Goal: Task Accomplishment & Management: Manage account settings

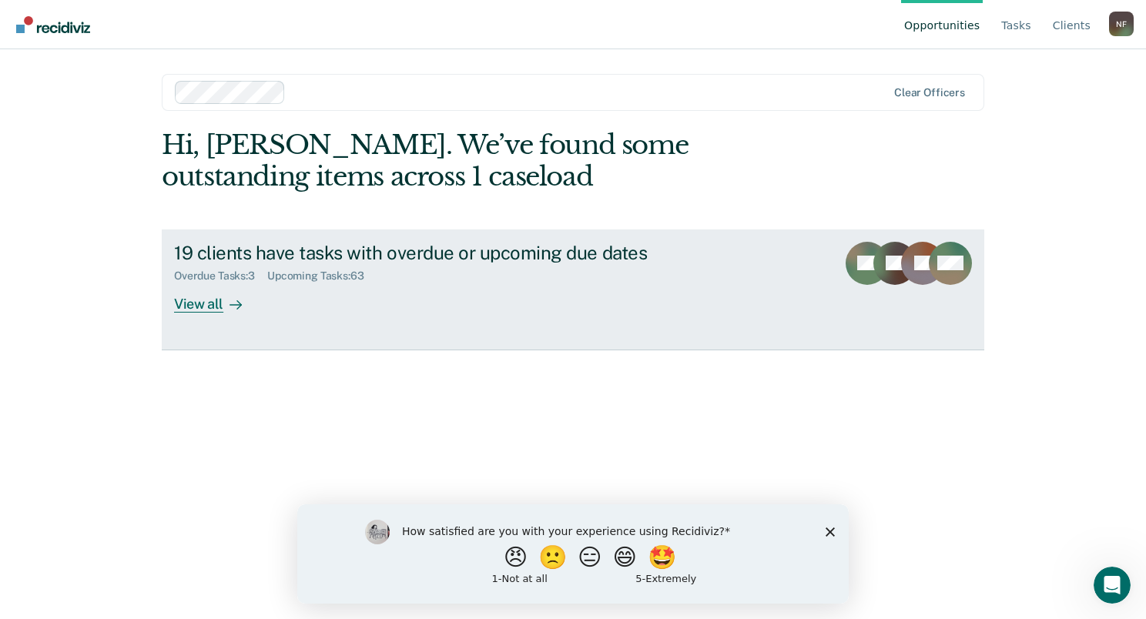
click at [213, 310] on div "View all" at bounding box center [217, 298] width 86 height 30
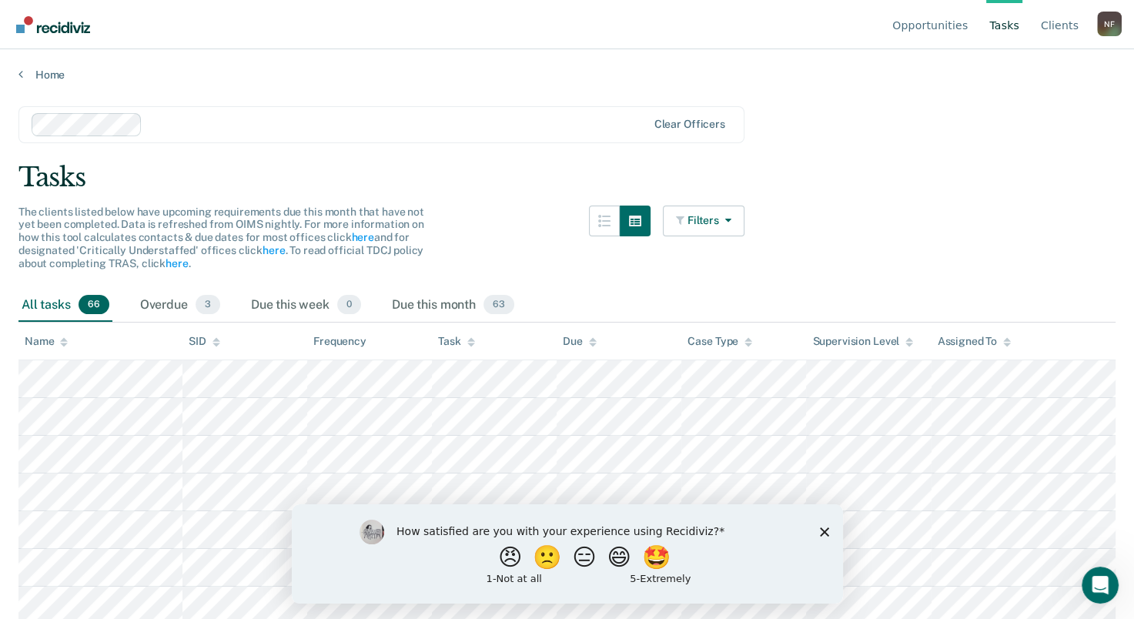
click at [952, 182] on div "Tasks" at bounding box center [566, 178] width 1097 height 32
click at [142, 303] on div "Overdue 3" at bounding box center [180, 306] width 86 height 34
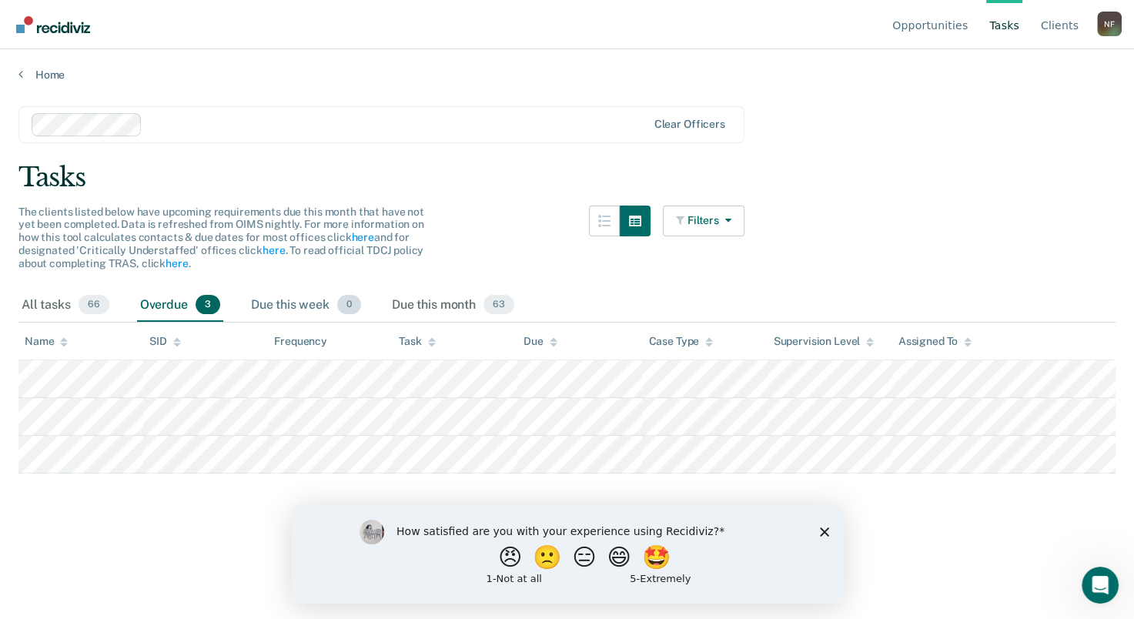
click at [310, 308] on div "Due this week 0" at bounding box center [306, 306] width 116 height 34
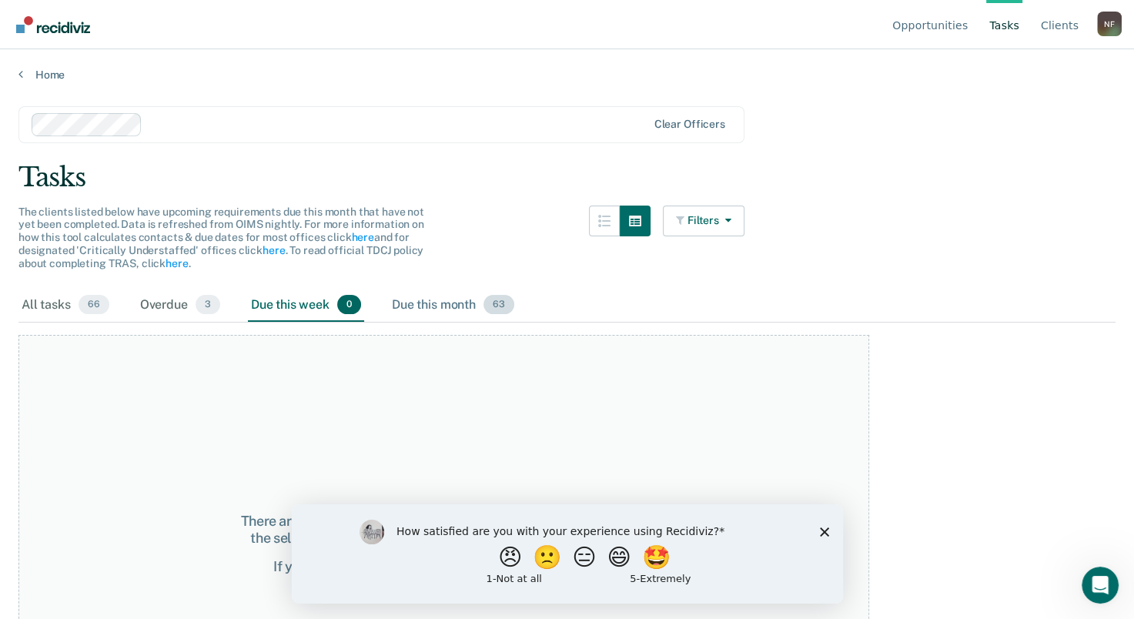
click at [403, 298] on div "Due this month 63" at bounding box center [453, 306] width 129 height 34
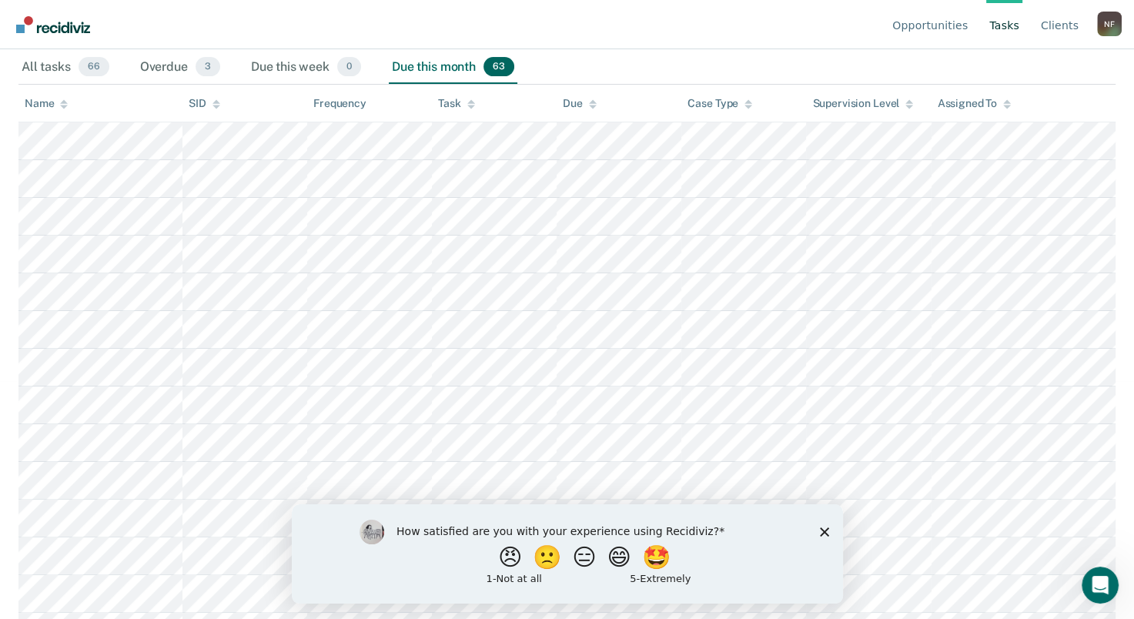
scroll to position [231, 0]
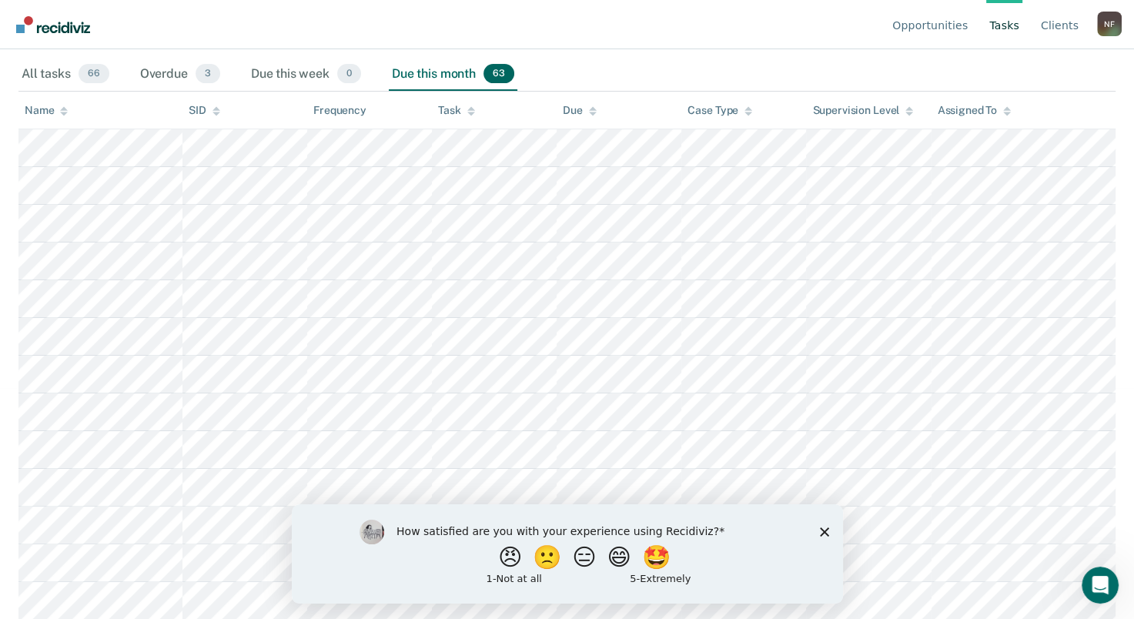
click at [823, 531] on polygon "Close survey" at bounding box center [823, 531] width 9 height 9
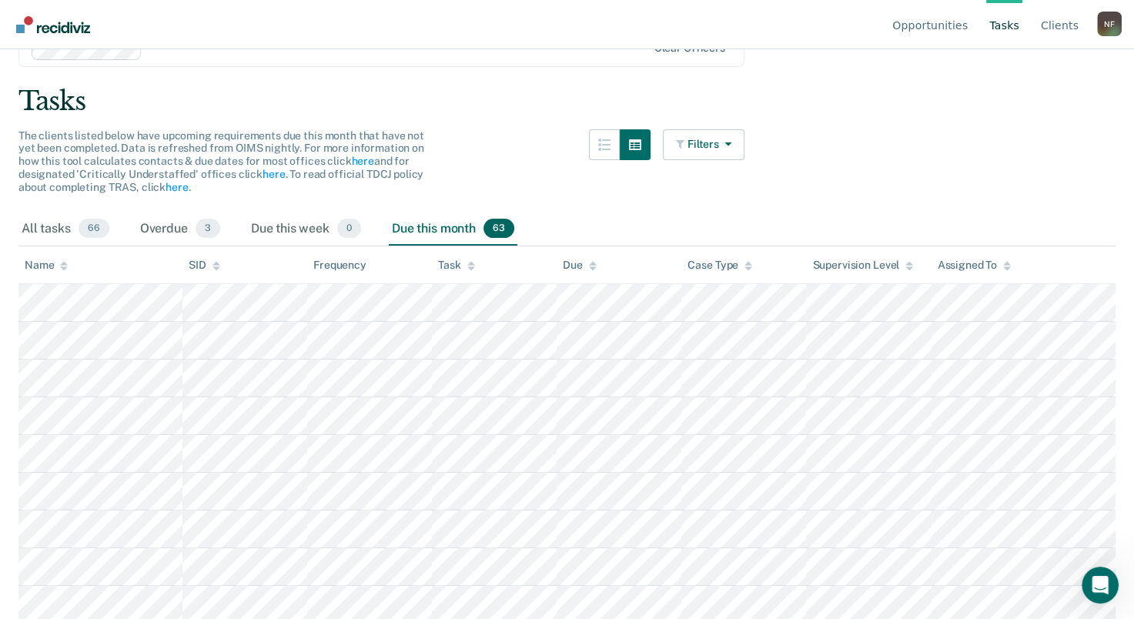
scroll to position [0, 0]
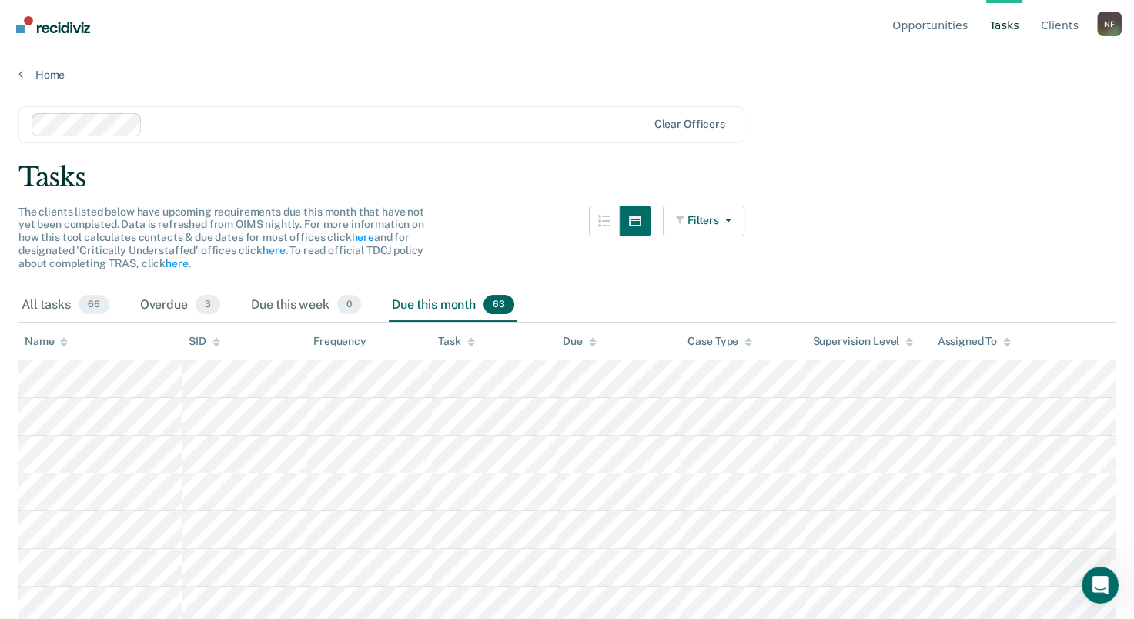
click at [1019, 26] on link "Tasks" at bounding box center [1004, 24] width 36 height 49
click at [718, 216] on button "Filters" at bounding box center [704, 221] width 82 height 31
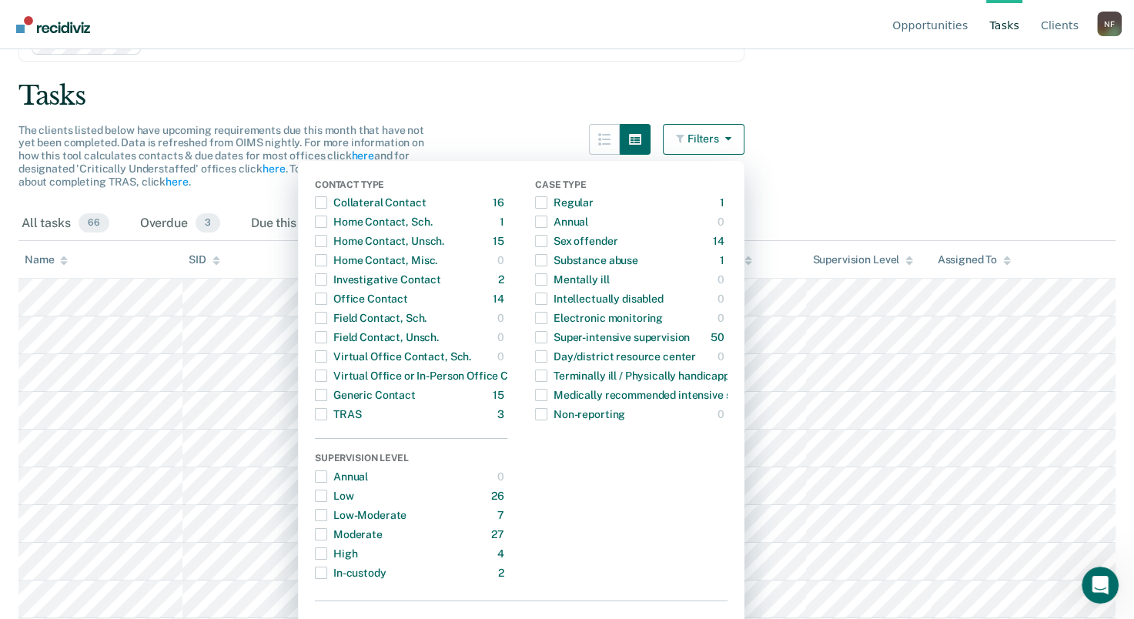
scroll to position [231, 0]
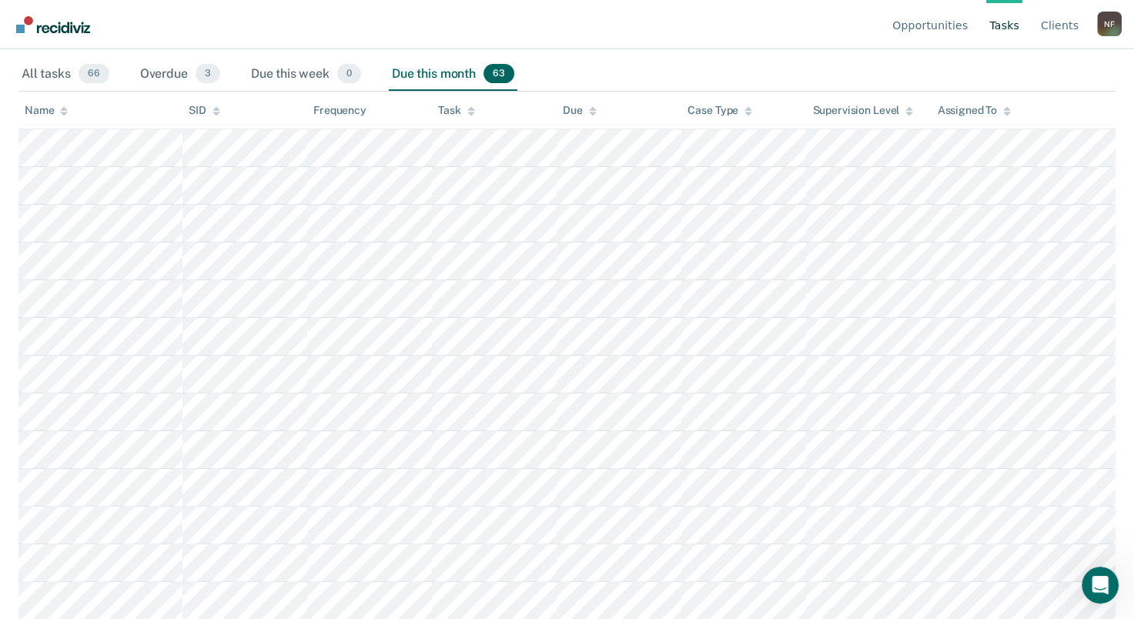
click at [403, 25] on nav "Opportunities Tasks Client s [PERSON_NAME] N F Profile How it works Log Out" at bounding box center [566, 24] width 1109 height 49
